Goal: Download file/media

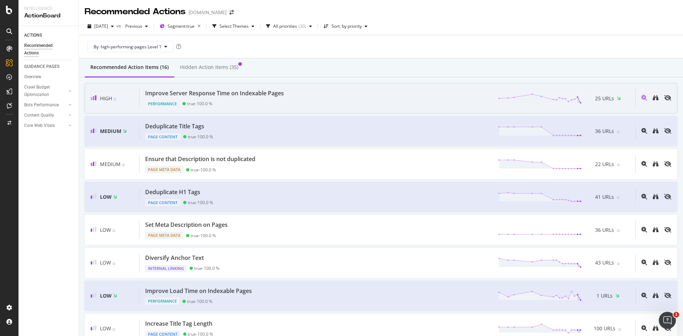
click at [313, 101] on div "Improve Server Response Time on Indexable Pages Performance true - 100.0 % 25 U…" at bounding box center [387, 98] width 496 height 18
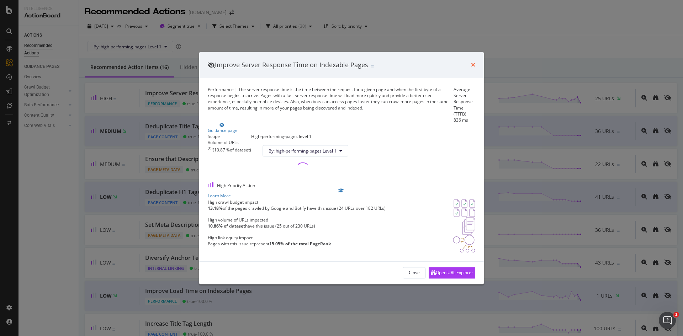
click at [471, 62] on icon "times" at bounding box center [473, 65] width 4 height 6
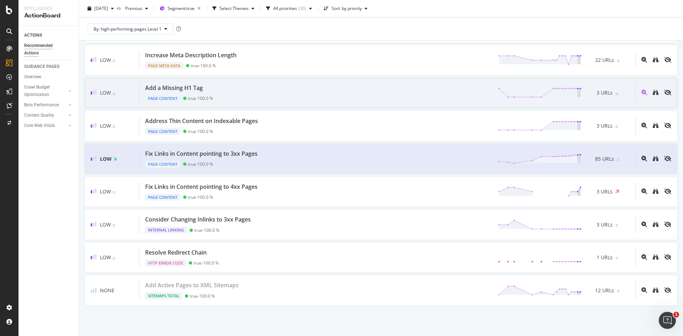
scroll to position [301, 0]
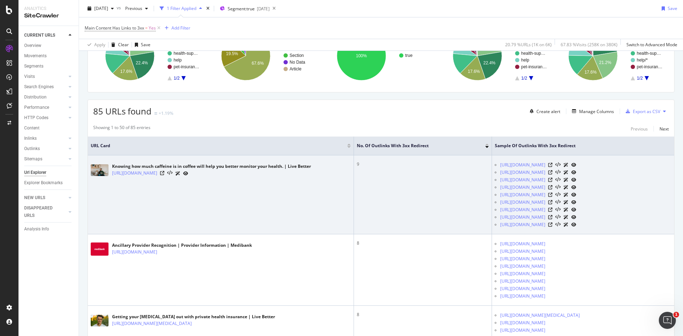
scroll to position [78, 0]
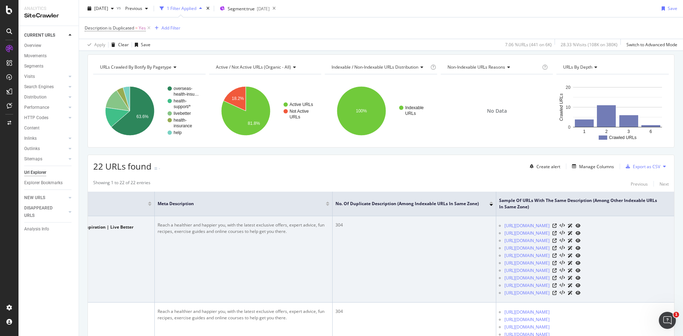
scroll to position [0, 116]
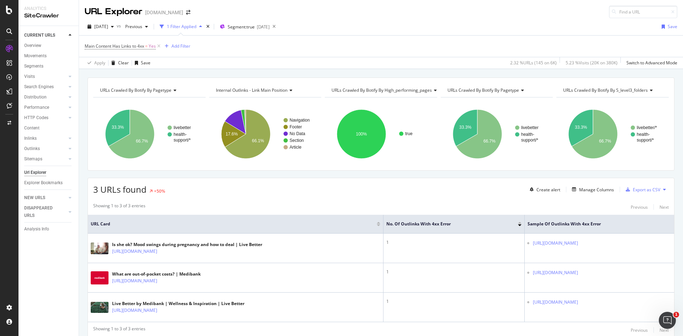
scroll to position [33, 0]
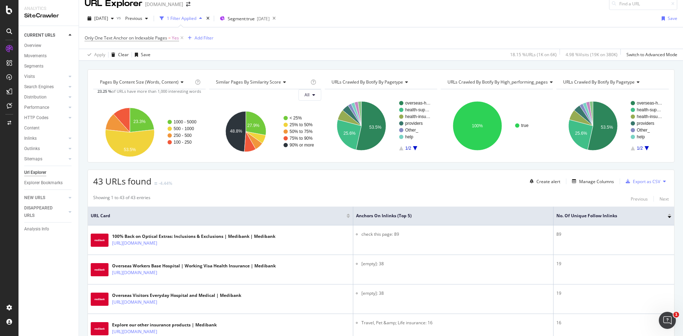
scroll to position [9, 0]
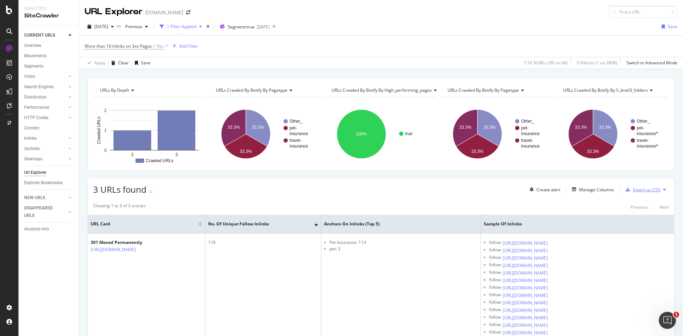
click at [638, 187] on div "Export as CSV" at bounding box center [645, 190] width 27 height 6
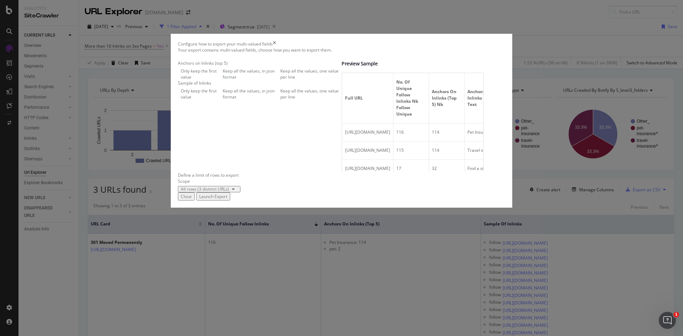
click at [192, 199] on div "Close" at bounding box center [186, 196] width 11 height 6
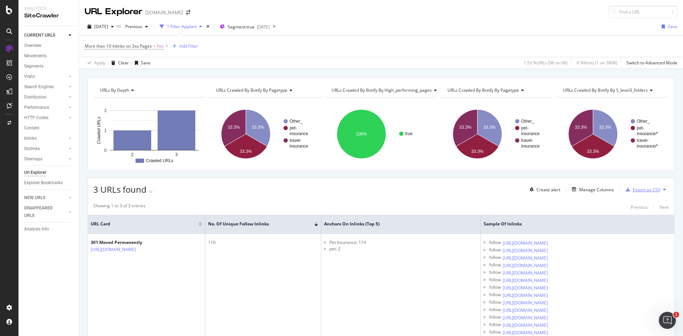
click at [649, 188] on div "Export as CSV" at bounding box center [645, 190] width 27 height 6
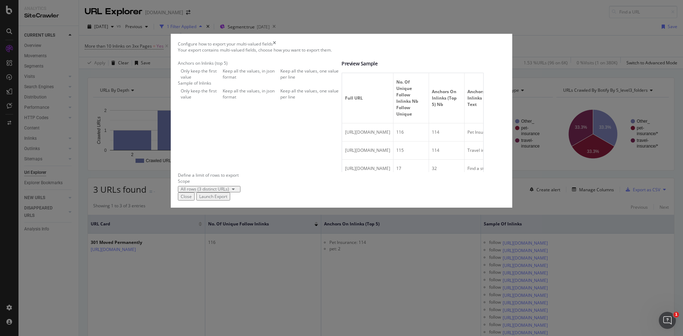
click at [280, 100] on div "Keep all the values, one value per line" at bounding box center [310, 94] width 61 height 12
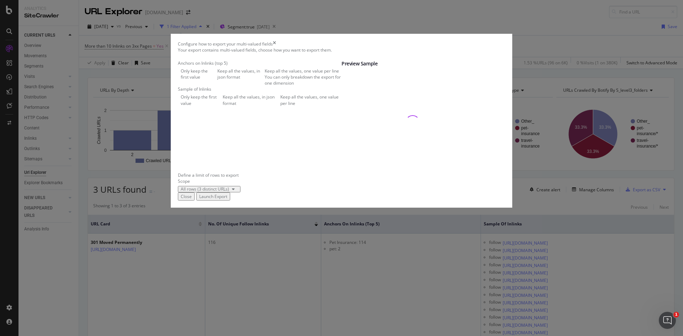
click at [245, 80] on div "Keep all the values, in json format" at bounding box center [240, 74] width 47 height 12
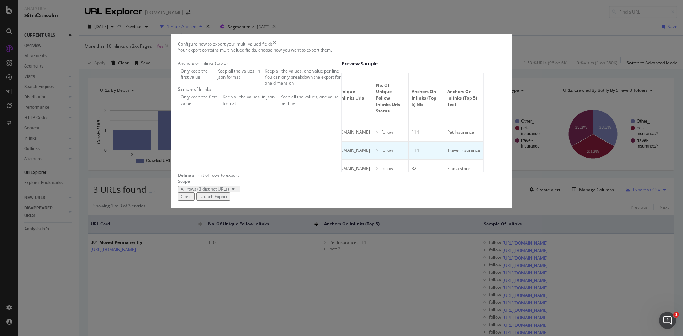
scroll to position [0, 255]
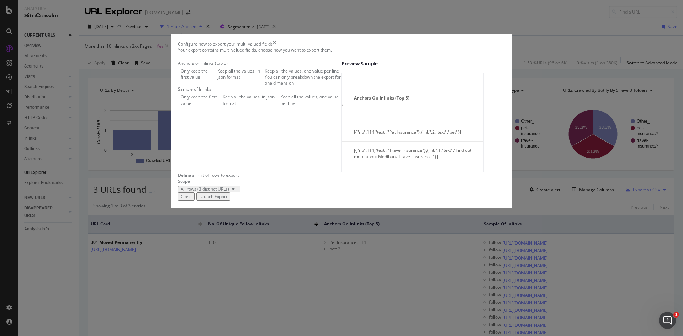
click at [227, 199] on div "Launch Export" at bounding box center [213, 196] width 28 height 6
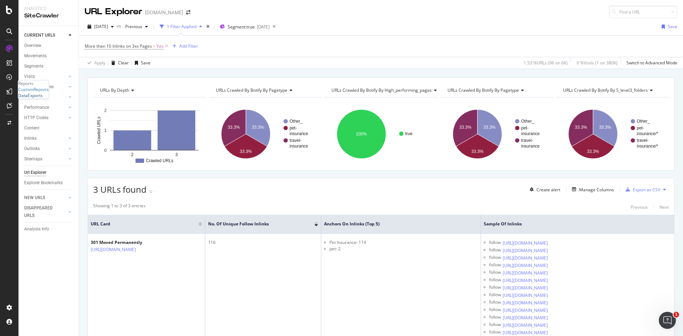
click at [42, 98] on div "DataExports" at bounding box center [30, 95] width 25 height 6
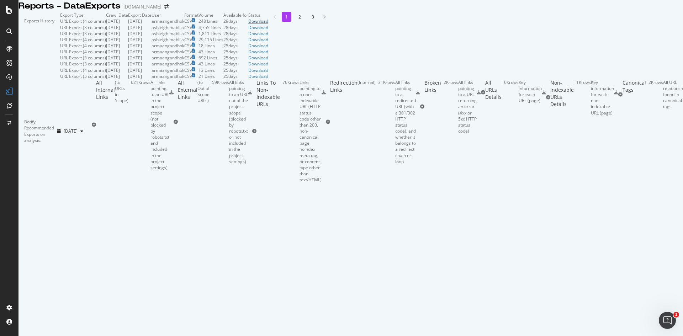
click at [268, 24] on div "Download" at bounding box center [258, 21] width 20 height 6
